Goal: Information Seeking & Learning: Learn about a topic

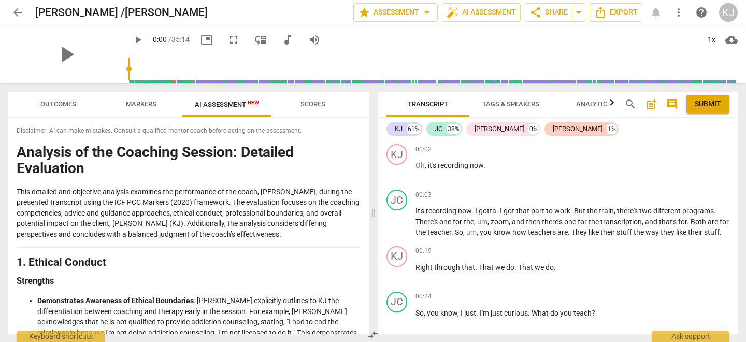
scroll to position [655, 0]
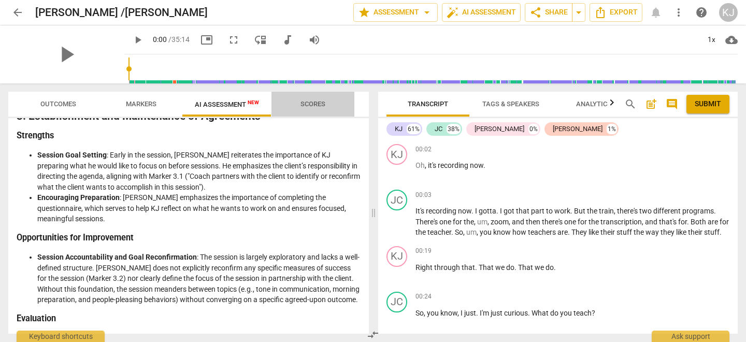
click at [313, 104] on span "Scores" at bounding box center [312, 104] width 25 height 8
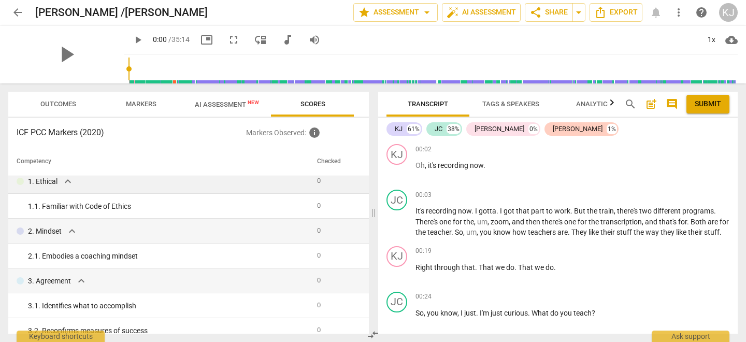
scroll to position [0, 0]
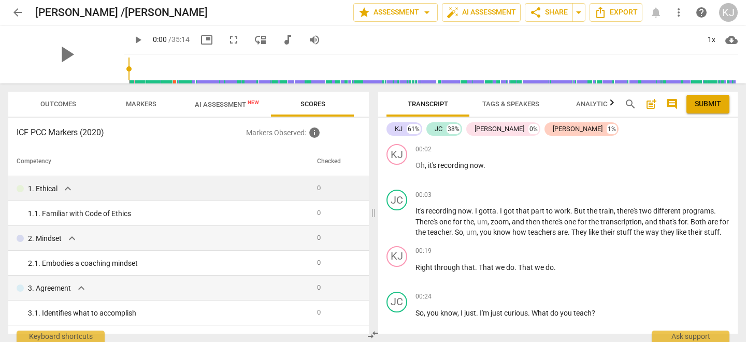
click at [201, 188] on div "1. Ethical expand_more" at bounding box center [163, 188] width 292 height 12
click at [67, 186] on span "expand_more" at bounding box center [68, 188] width 12 height 12
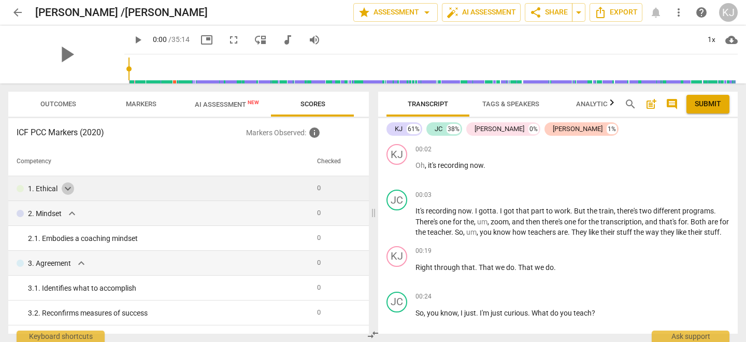
click at [67, 186] on span "expand_more" at bounding box center [68, 188] width 12 height 12
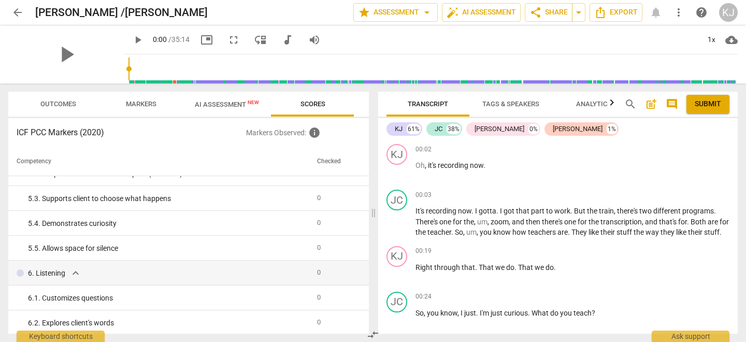
scroll to position [418, 0]
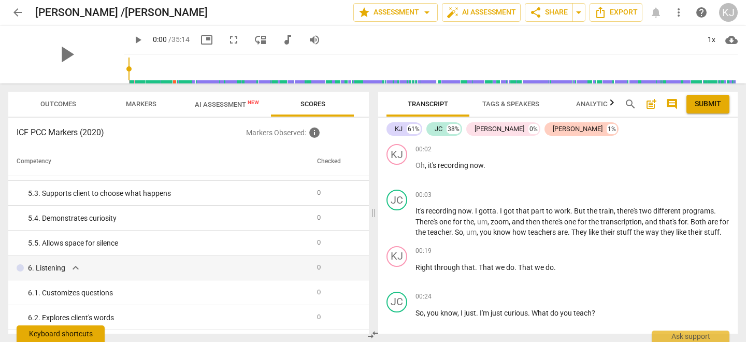
click at [53, 336] on div "Keyboard shortcuts" at bounding box center [61, 333] width 88 height 17
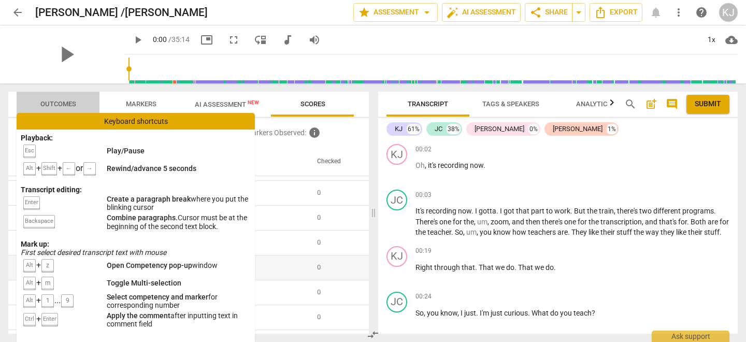
click at [25, 98] on span "Outcomes" at bounding box center [58, 104] width 83 height 14
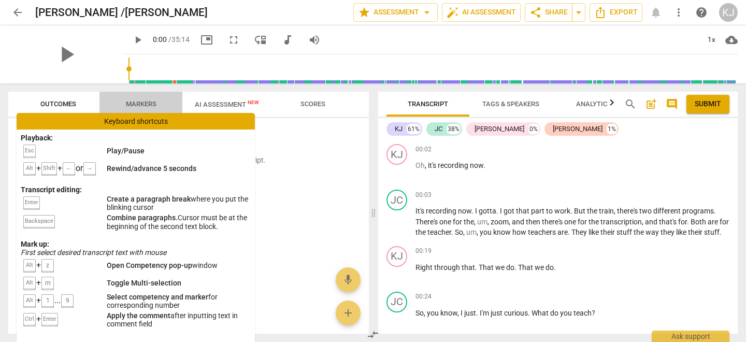
click at [168, 99] on span "Markers" at bounding box center [140, 104] width 55 height 14
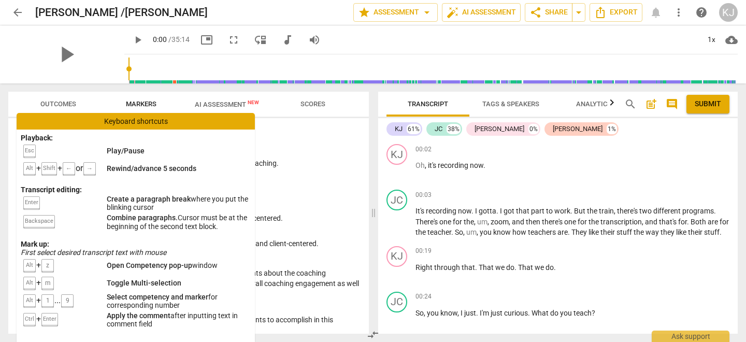
click at [306, 134] on h3 "ICF PCC Markers (2020) lock" at bounding box center [189, 132] width 344 height 12
click at [214, 105] on span "AI Assessment New" at bounding box center [227, 104] width 64 height 8
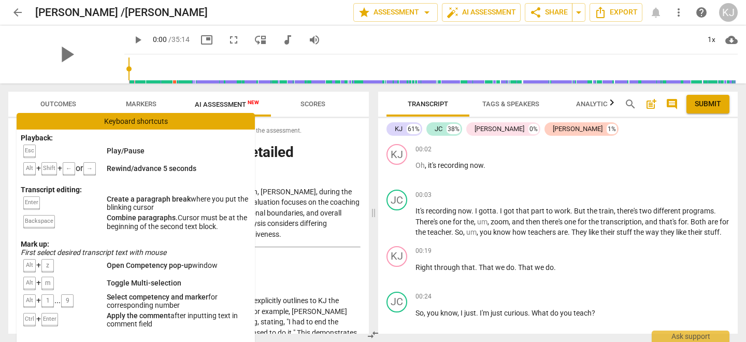
click at [252, 114] on div "Keyboard shortcuts" at bounding box center [136, 121] width 238 height 17
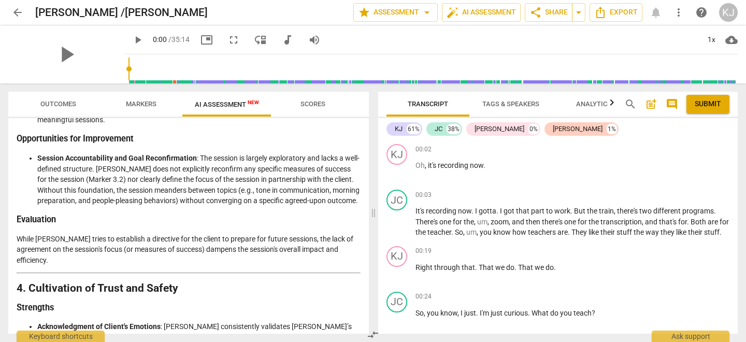
scroll to position [770, 0]
